Goal: Use online tool/utility

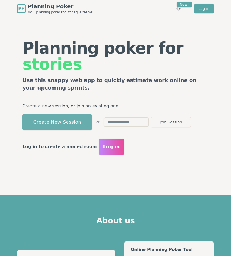
click at [60, 117] on button "Create New Session" at bounding box center [56, 122] width 69 height 16
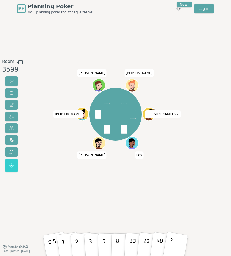
click at [122, 60] on div at bounding box center [115, 63] width 123 height 10
click at [11, 130] on span at bounding box center [11, 128] width 4 height 4
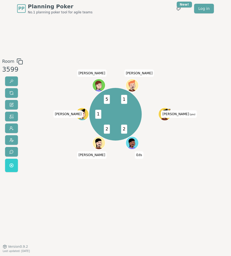
click at [89, 31] on div "Room 3599 2 2 1 5 1 [PERSON_NAME] (you) Eds [PERSON_NAME] [PERSON_NAME] 0.5 1 2…" at bounding box center [115, 131] width 231 height 229
click at [12, 92] on span at bounding box center [11, 93] width 4 height 4
click at [10, 92] on span at bounding box center [11, 93] width 4 height 4
click at [13, 94] on span at bounding box center [11, 93] width 4 height 4
click at [11, 95] on span at bounding box center [11, 93] width 4 height 4
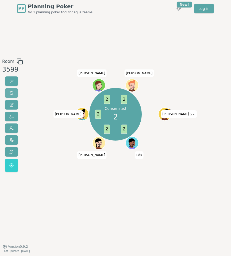
click at [12, 92] on span at bounding box center [11, 93] width 4 height 4
click at [12, 90] on button at bounding box center [11, 93] width 13 height 10
click at [11, 90] on button at bounding box center [11, 93] width 13 height 10
click at [9, 93] on span at bounding box center [11, 93] width 4 height 4
click at [11, 92] on span at bounding box center [11, 93] width 4 height 4
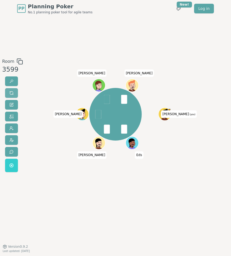
click at [9, 91] on span at bounding box center [11, 93] width 4 height 4
click at [10, 95] on span at bounding box center [11, 93] width 4 height 4
click at [13, 91] on span at bounding box center [11, 93] width 4 height 4
click at [12, 94] on span at bounding box center [11, 93] width 4 height 4
